Goal: Find contact information: Find contact information

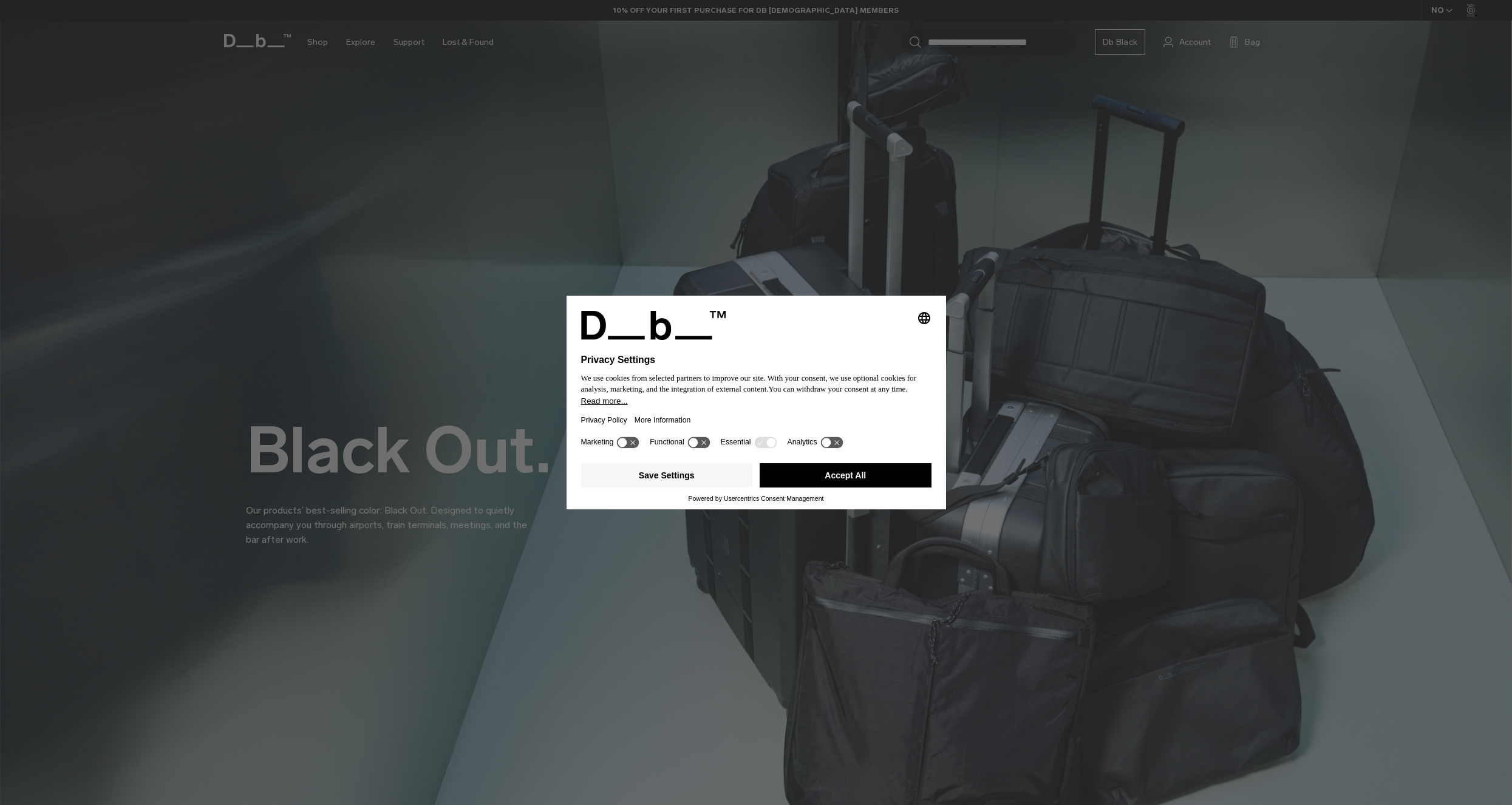
click at [849, 484] on button "Accept All" at bounding box center [846, 475] width 172 height 24
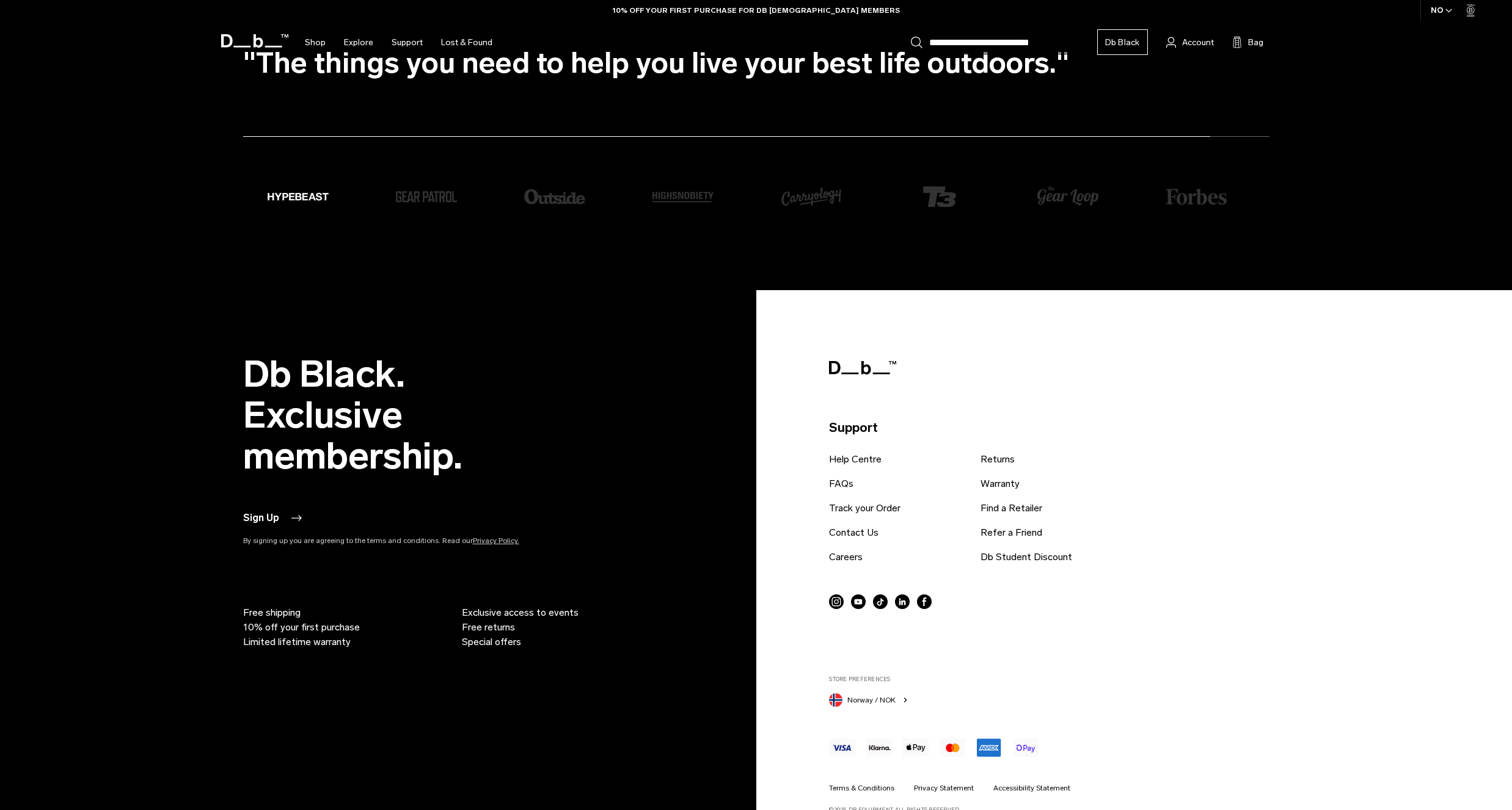
scroll to position [4401, 0]
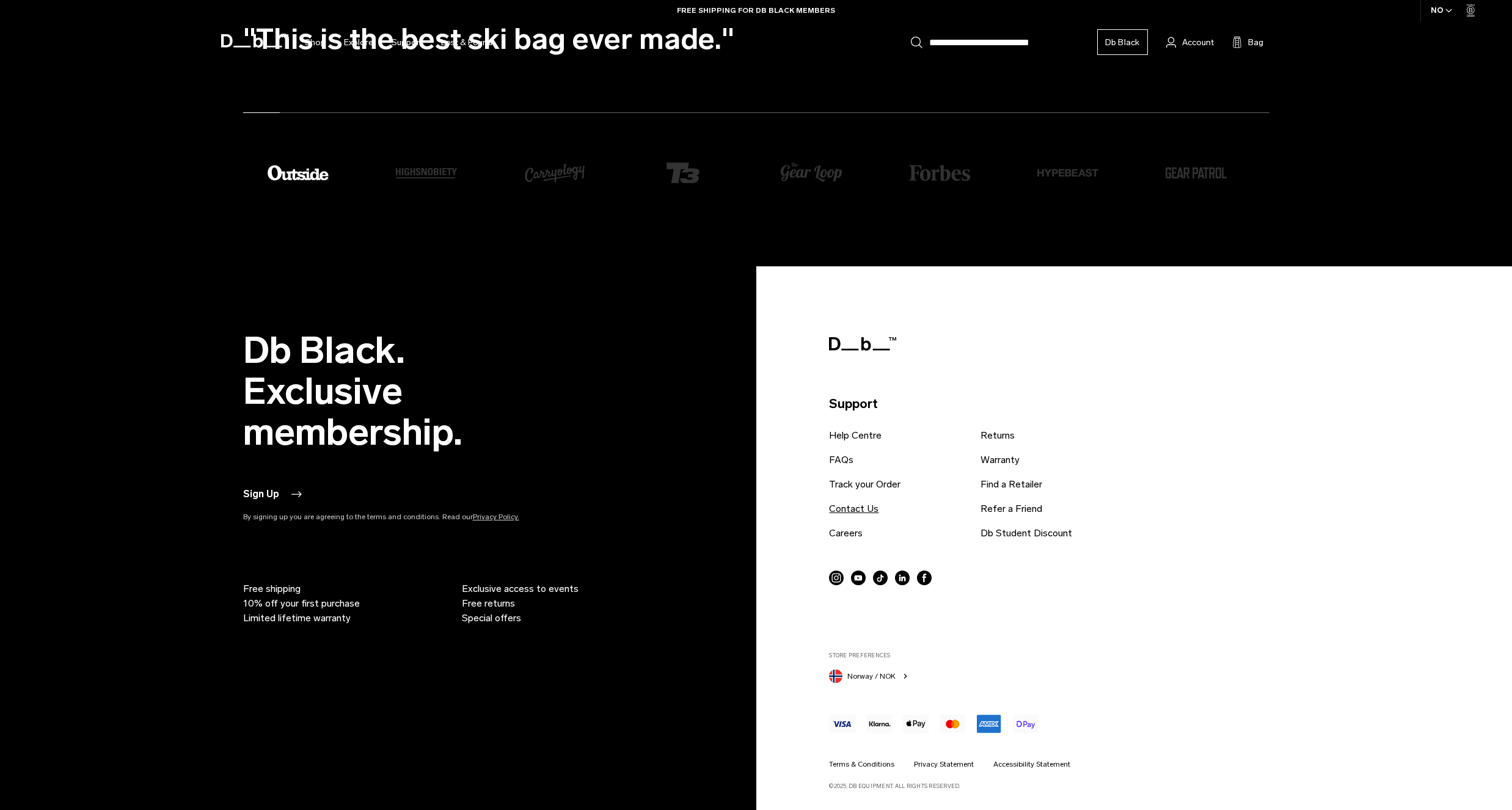
click at [852, 513] on link "Contact Us" at bounding box center [854, 508] width 49 height 14
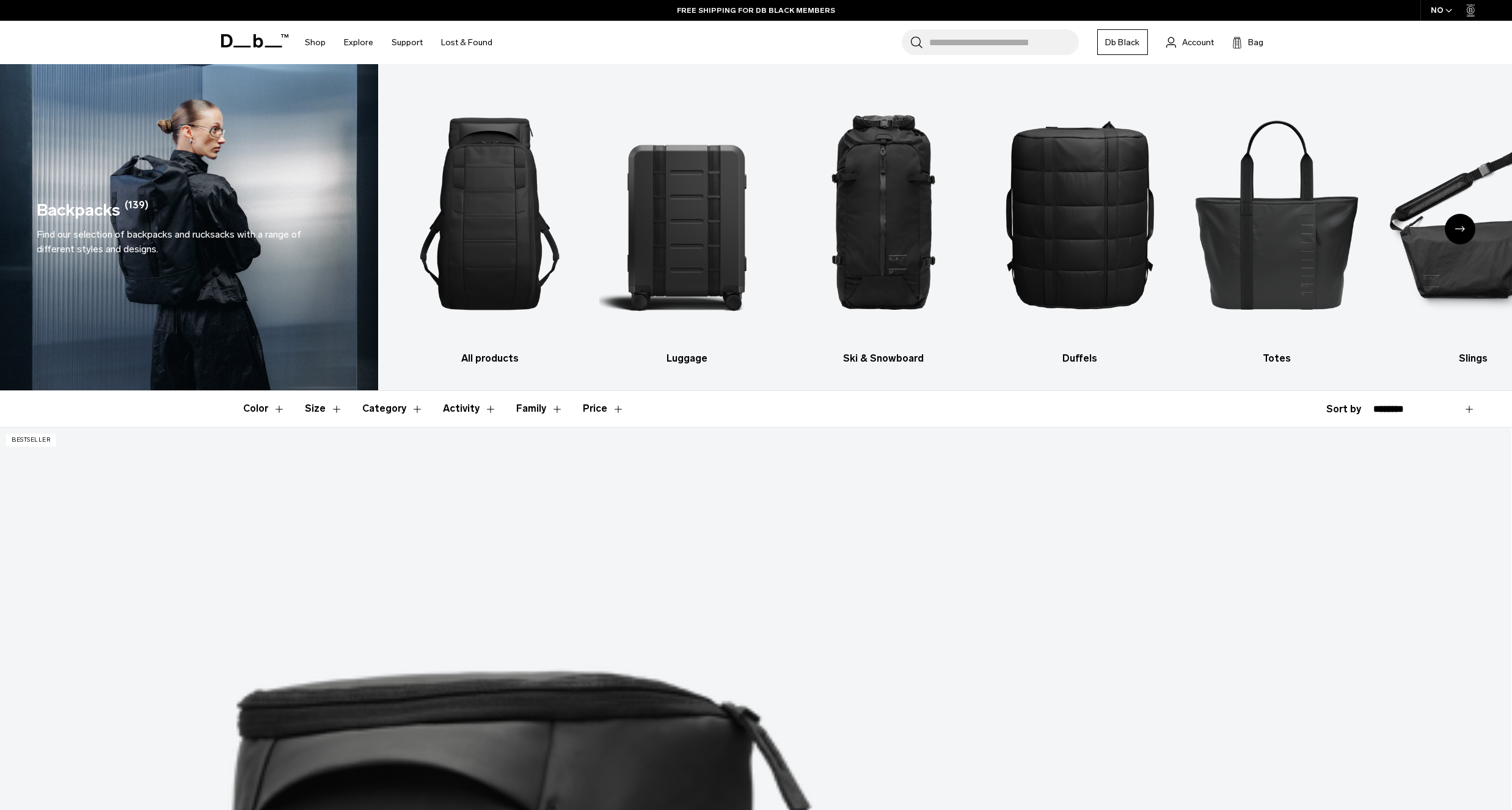
click at [249, 43] on icon at bounding box center [254, 40] width 67 height 13
